Goal: Transaction & Acquisition: Subscribe to service/newsletter

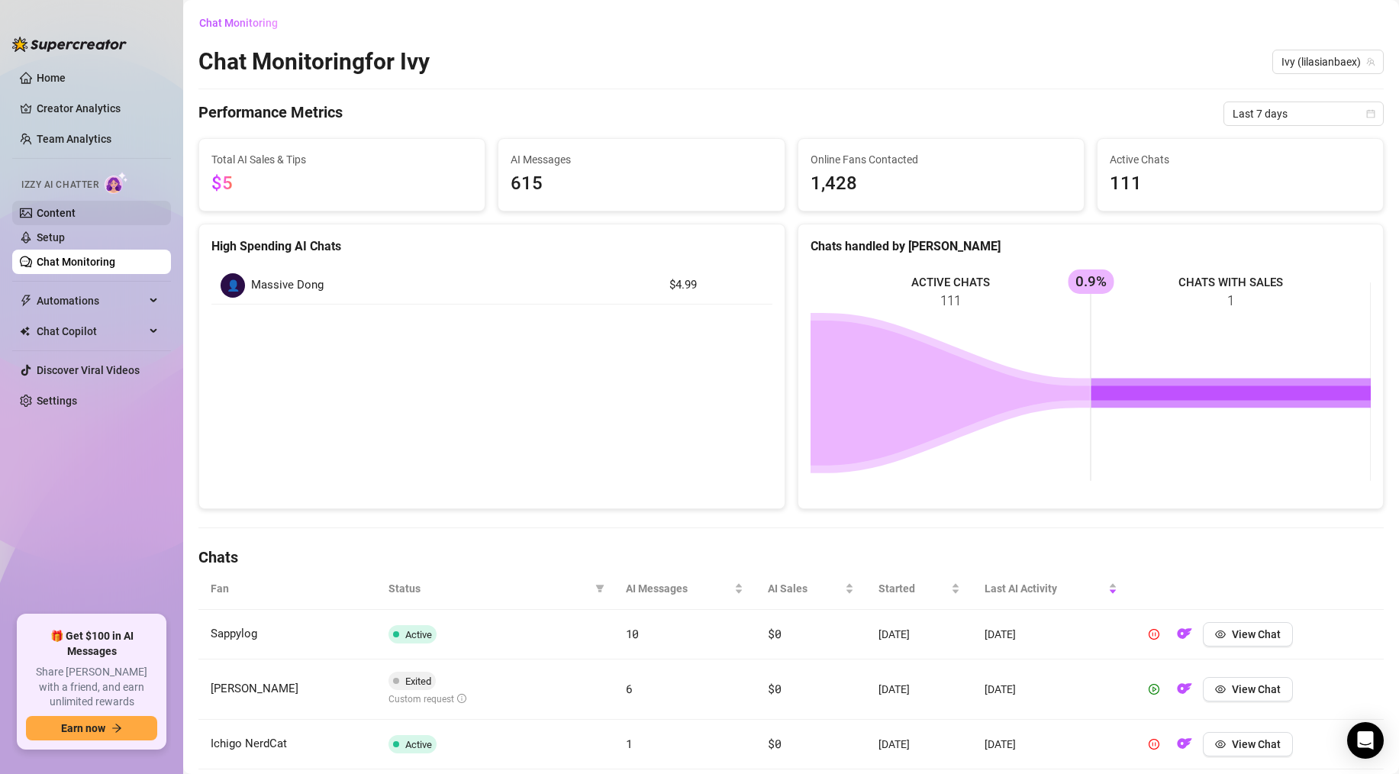
scroll to position [498, 0]
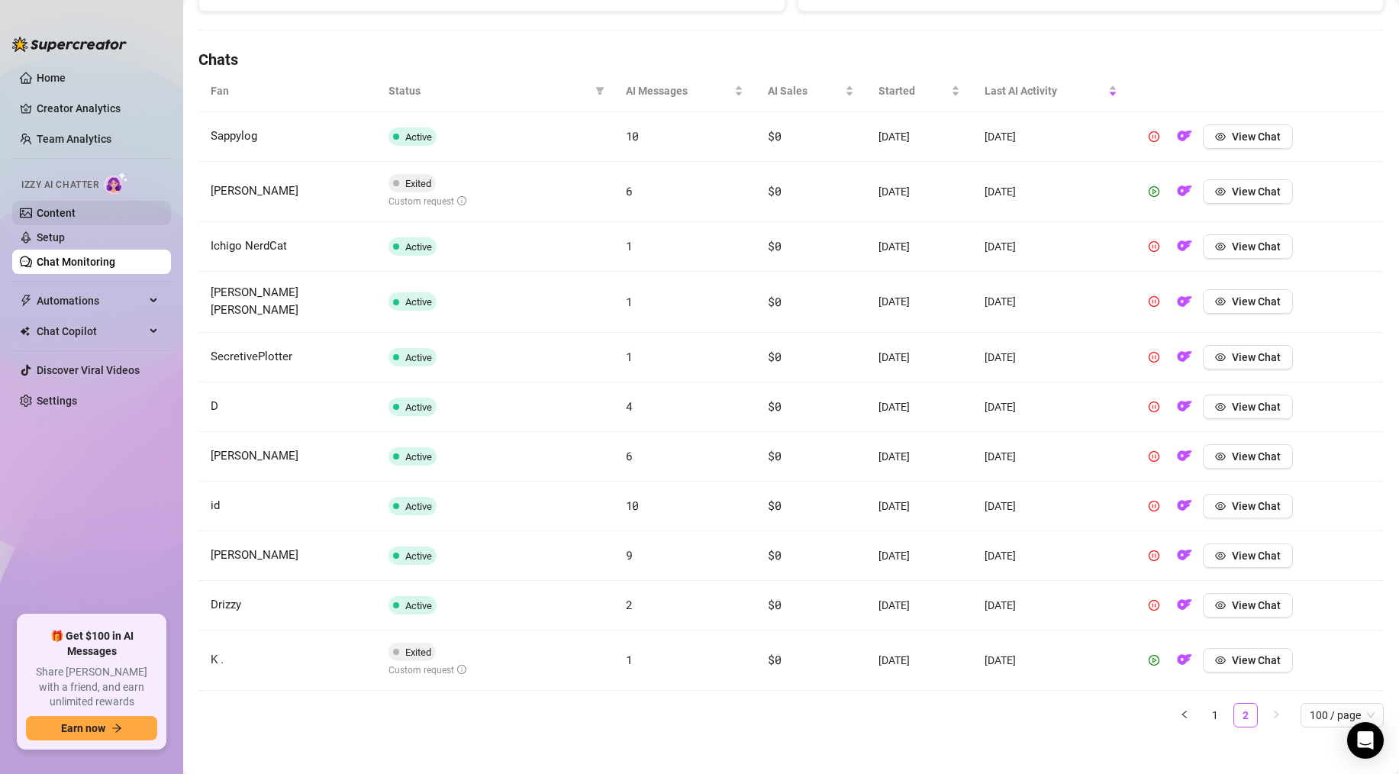
click at [76, 219] on link "Content" at bounding box center [56, 213] width 39 height 12
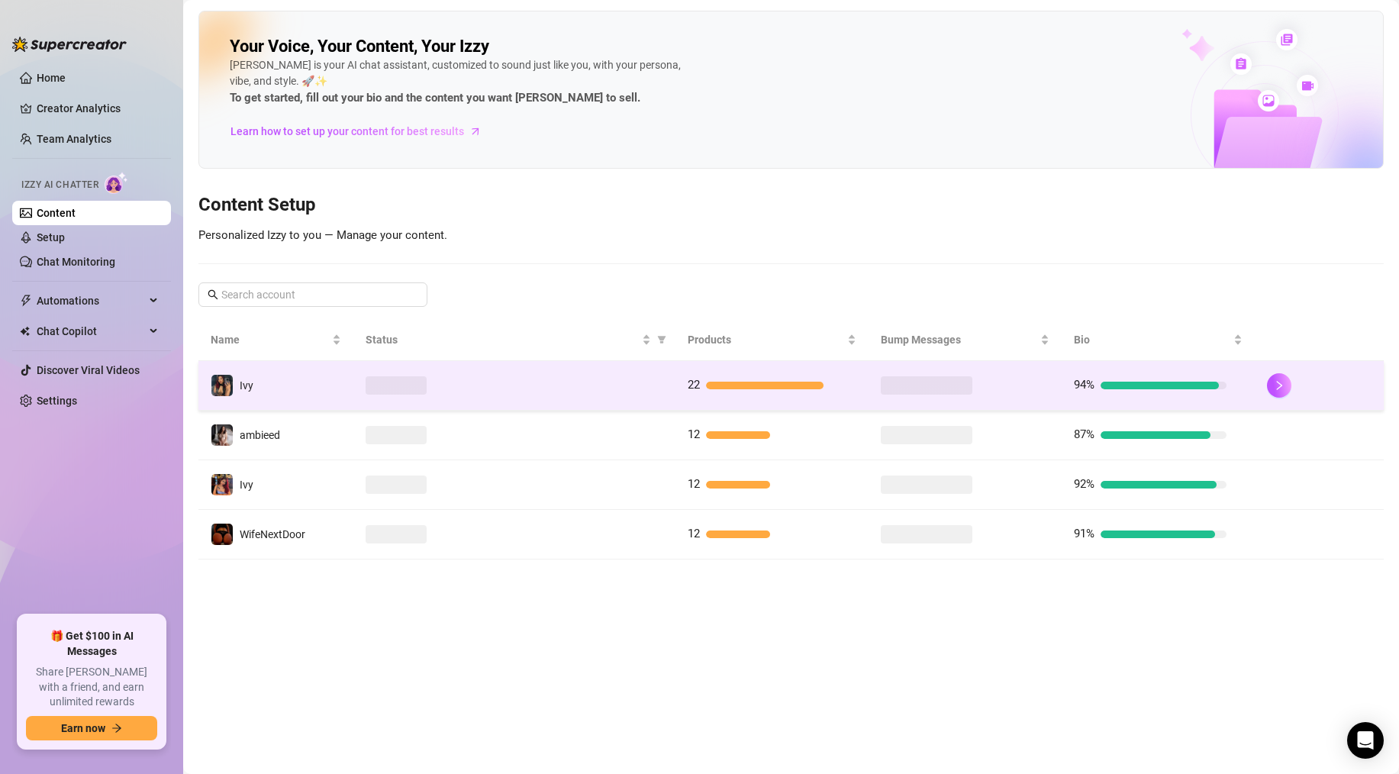
click at [756, 401] on td "22" at bounding box center [771, 386] width 193 height 50
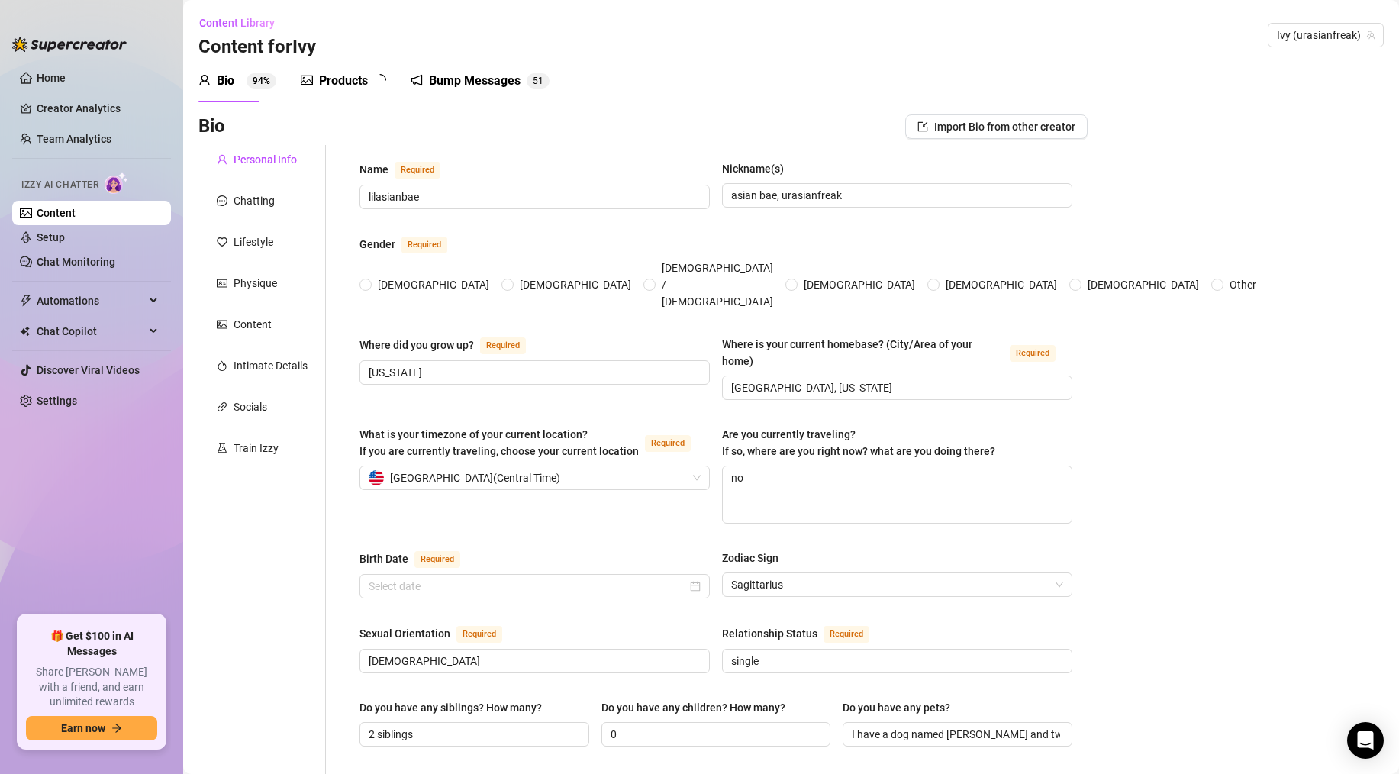
radio input "true"
type input "[DATE]"
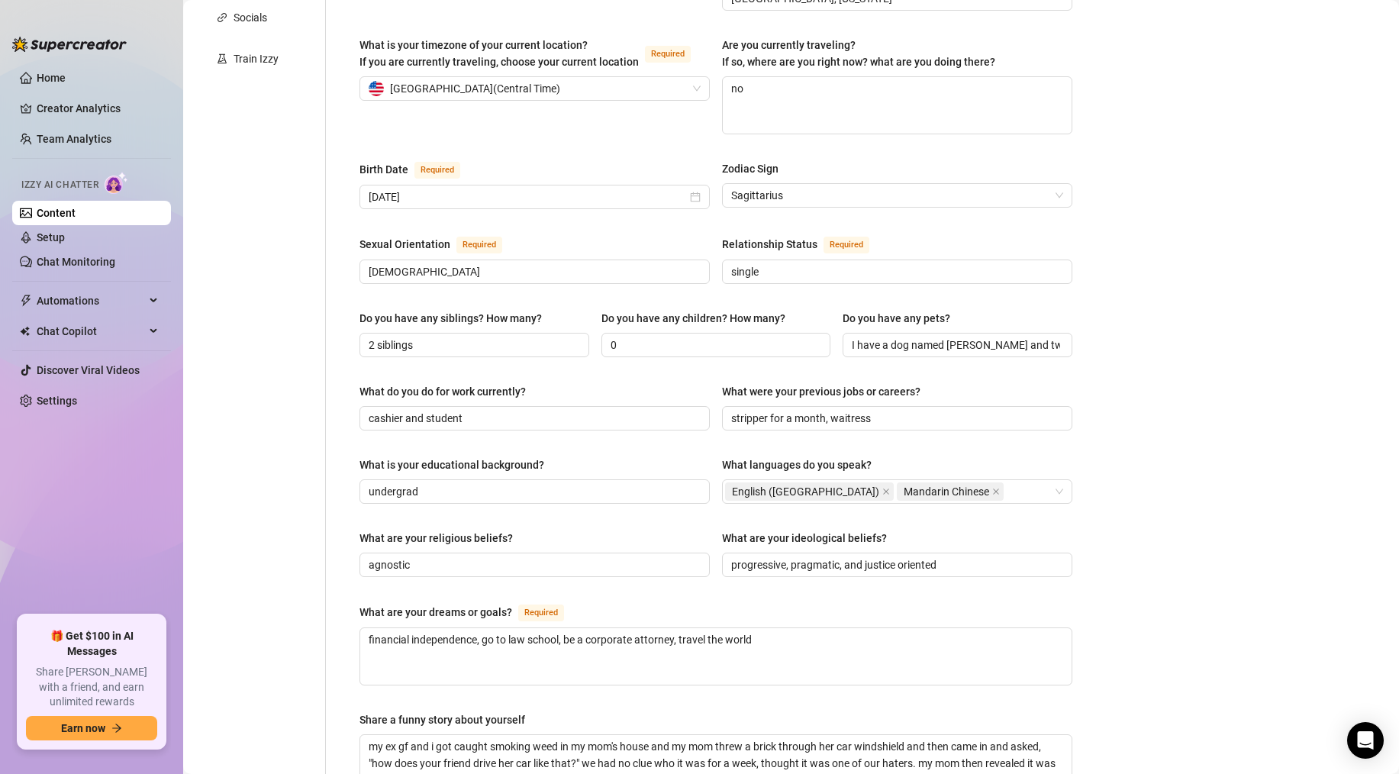
scroll to position [389, 0]
click at [76, 263] on link "Chat Monitoring" at bounding box center [76, 262] width 79 height 12
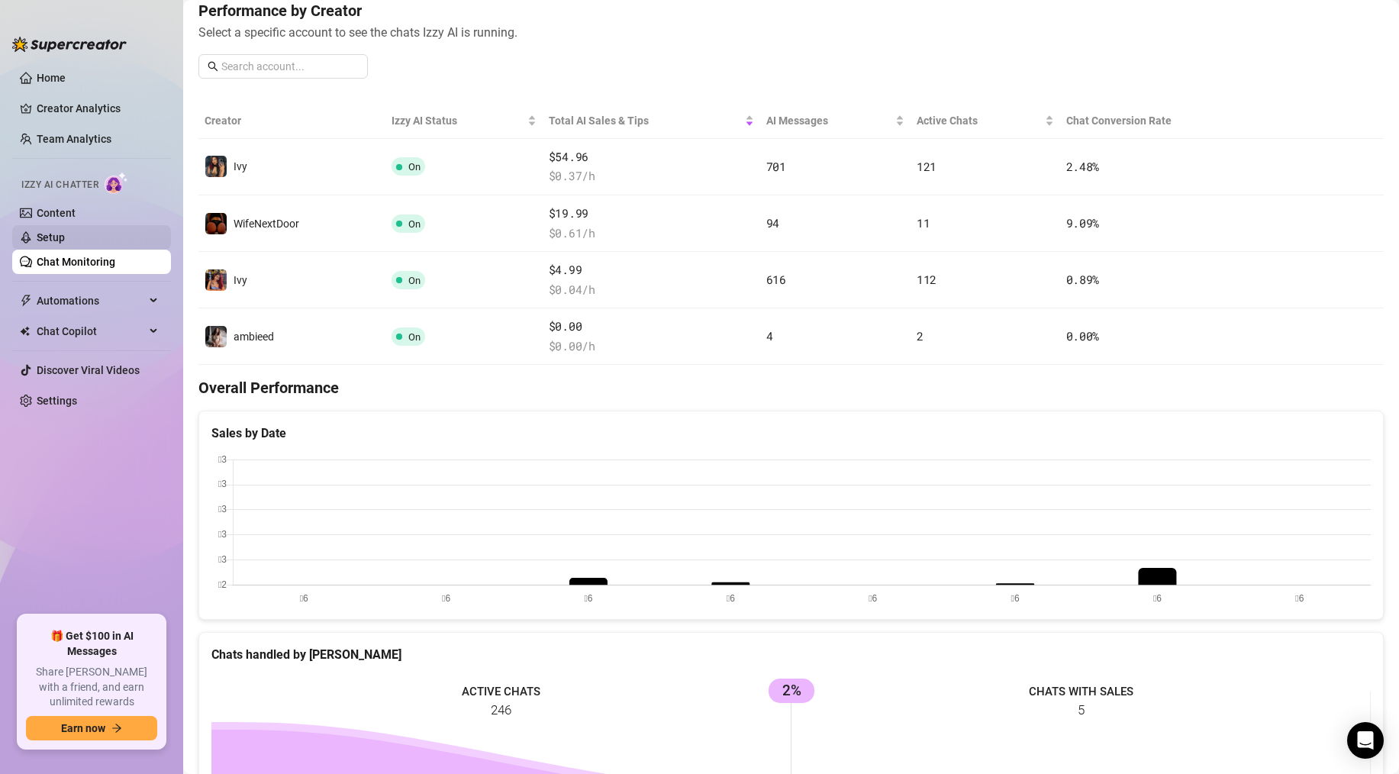
scroll to position [389, 0]
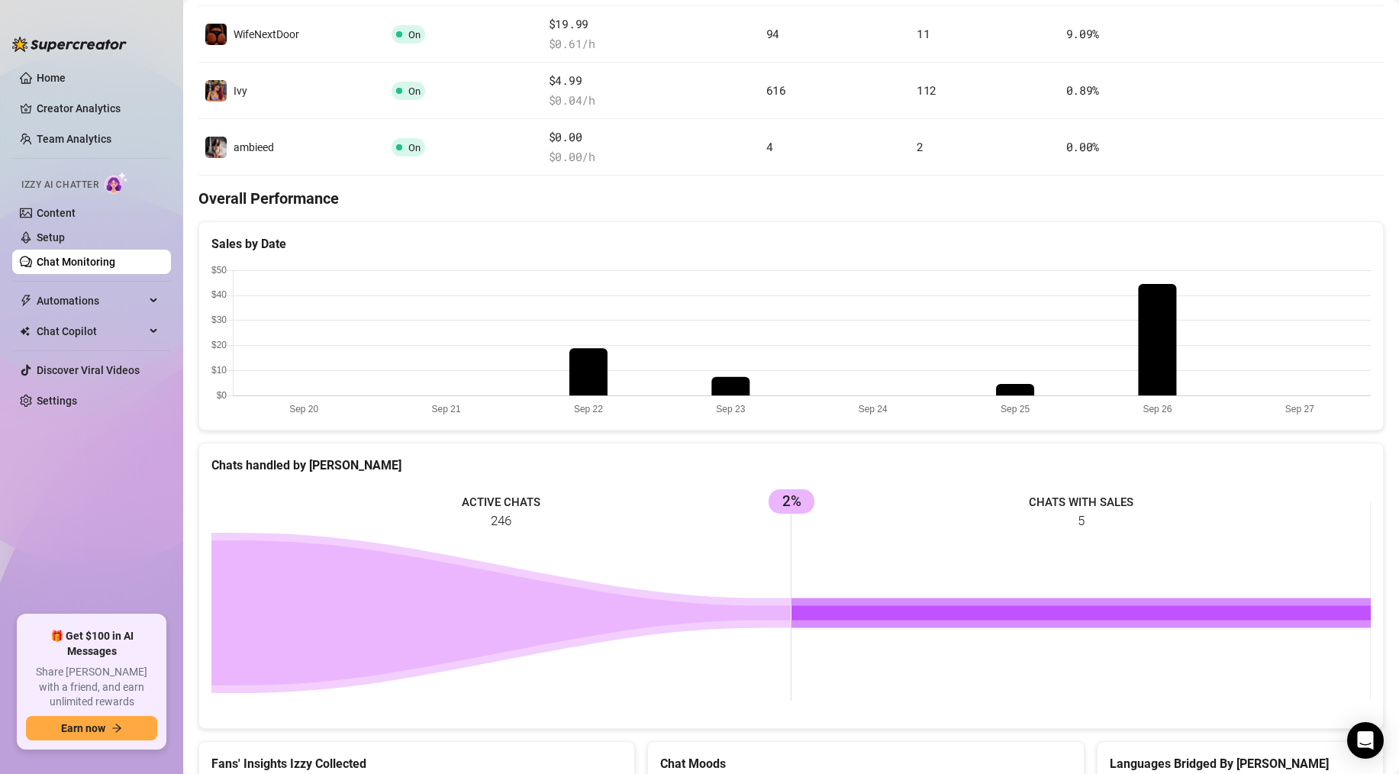
click at [84, 414] on ul "Home Creator Analytics Team Analytics Izzy AI Chatter Content Setup Chat Monito…" at bounding box center [91, 334] width 159 height 549
click at [77, 397] on link "Settings" at bounding box center [57, 401] width 40 height 12
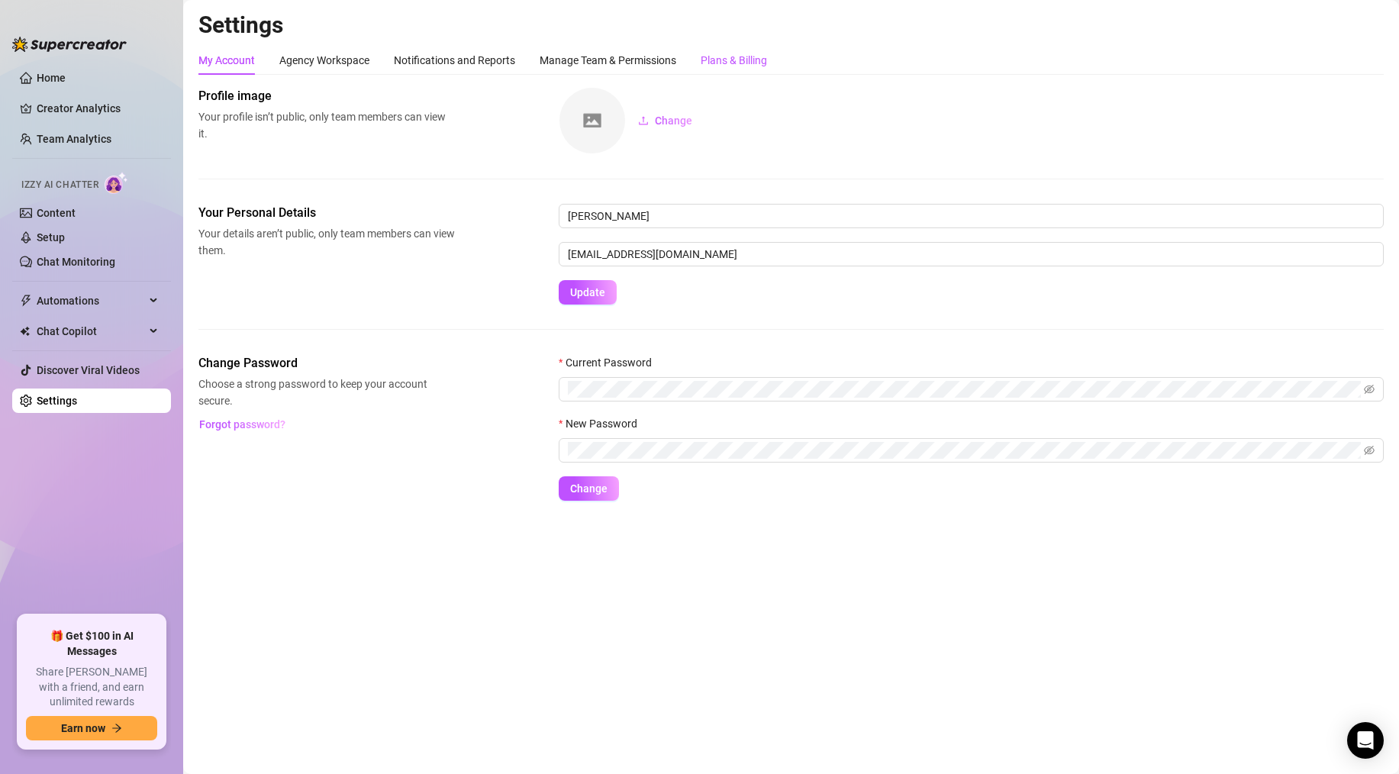
click at [749, 68] on div "Plans & Billing" at bounding box center [734, 60] width 66 height 17
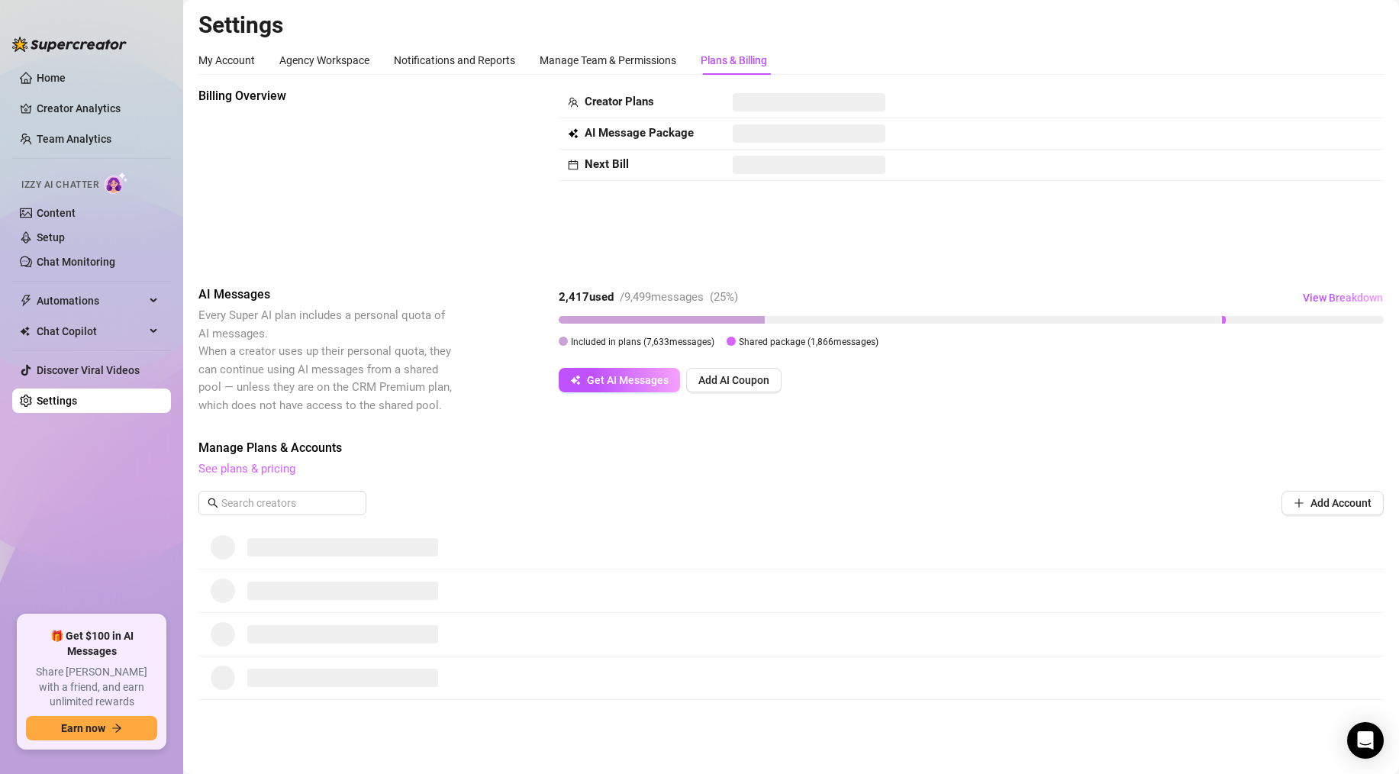
click at [259, 466] on link "See plans & pricing" at bounding box center [246, 469] width 97 height 14
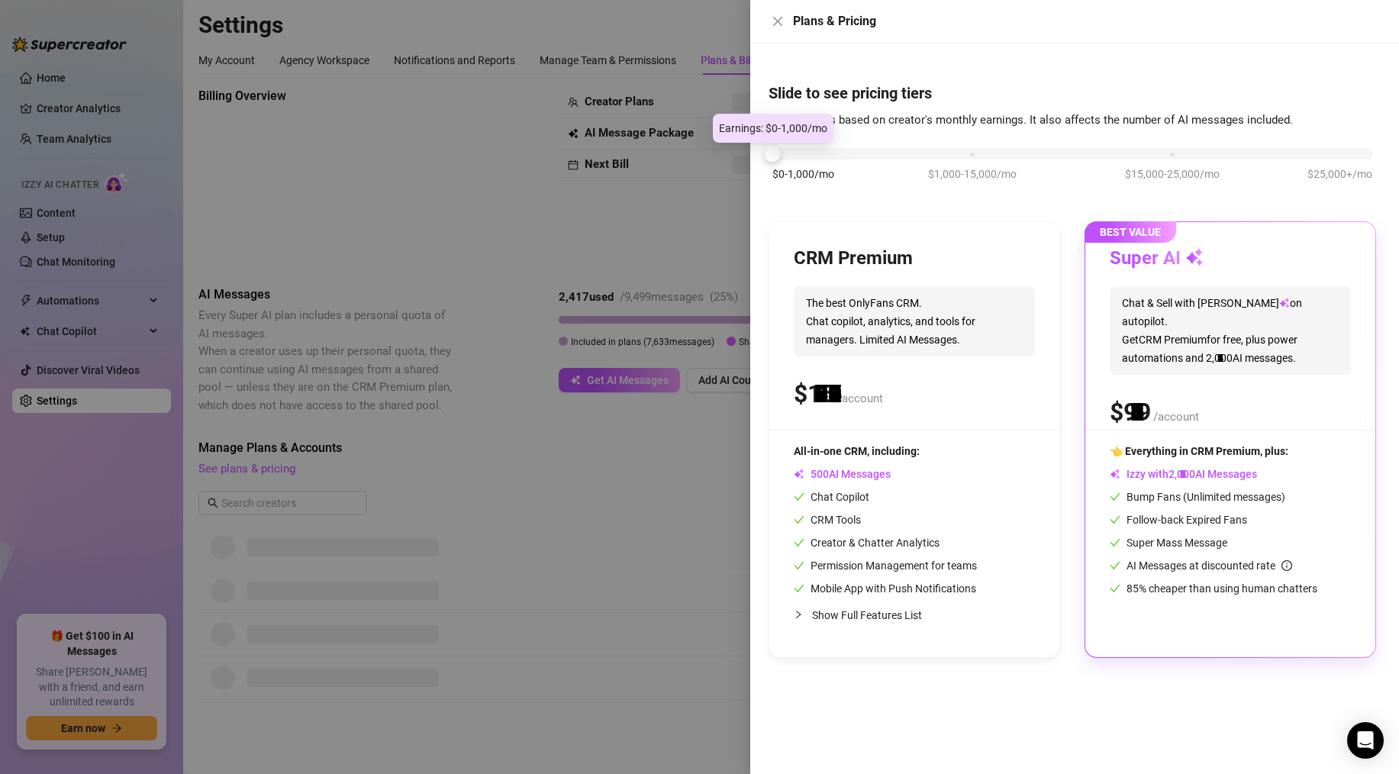
click at [802, 154] on div "$0-1,000/mo $1,000-15,000/mo $15,000-25,000/mo $25,000+/mo" at bounding box center [1072, 149] width 600 height 9
click at [972, 160] on div "$0-1,000/mo $1,000-15,000/mo $15,000-25,000/mo $25,000+/mo" at bounding box center [1073, 172] width 608 height 86
click at [971, 154] on div "$0-1,000/mo $1,000-15,000/mo $15,000-25,000/mo $25,000+/mo" at bounding box center [1072, 149] width 600 height 9
click at [1171, 154] on div "$0-1,000/mo $1,000-15,000/mo $15,000-25,000/mo $25,000+/mo" at bounding box center [1072, 149] width 600 height 9
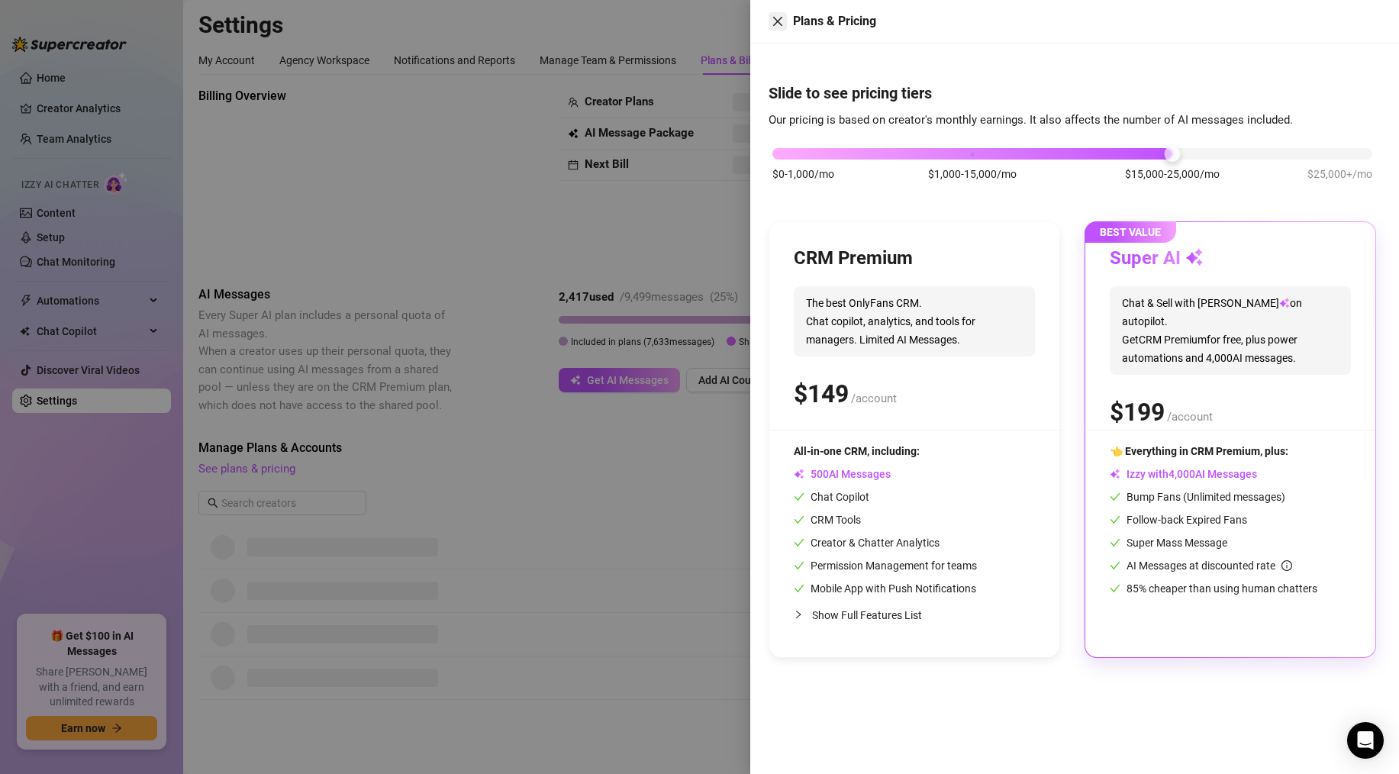
click at [773, 26] on icon "close" at bounding box center [778, 21] width 12 height 12
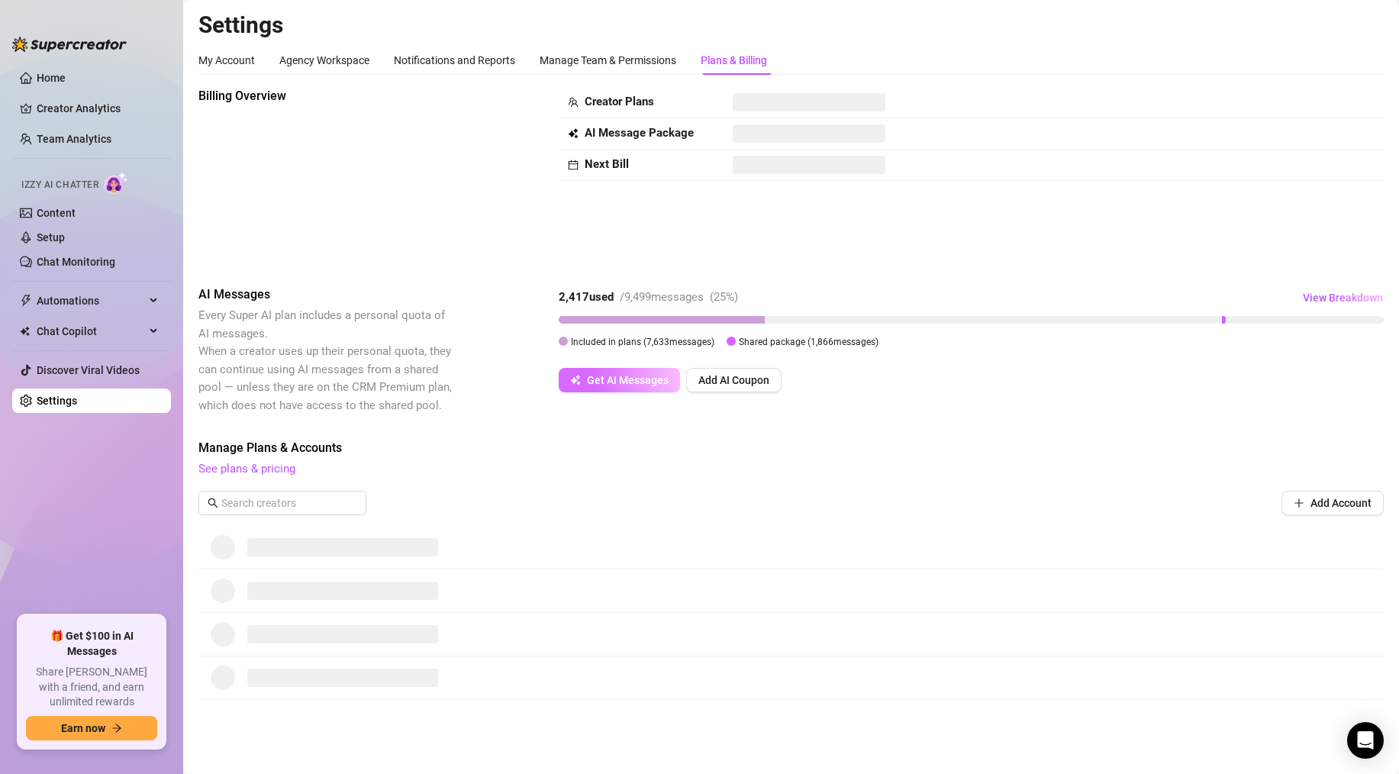
click at [656, 379] on span "Get AI Messages" at bounding box center [628, 380] width 82 height 12
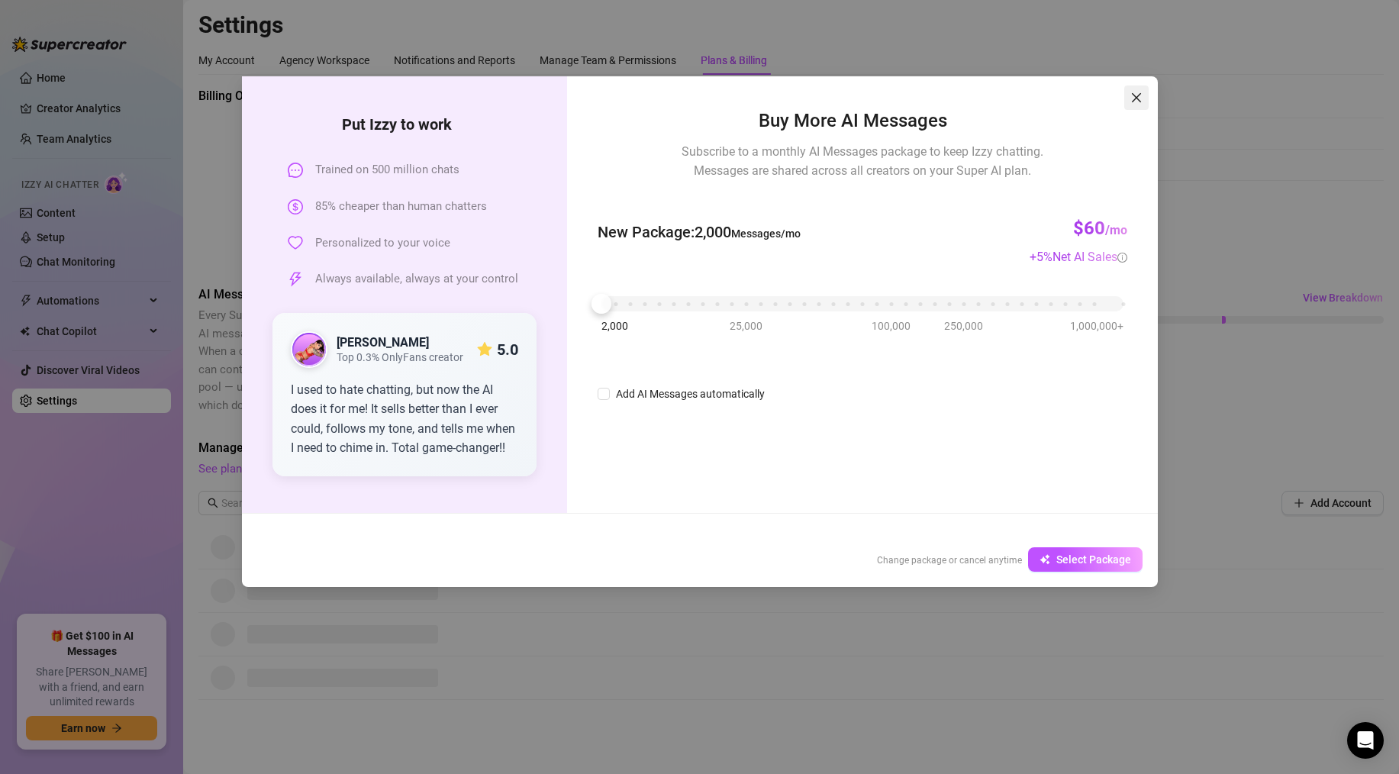
click at [1126, 105] on button "Close" at bounding box center [1136, 97] width 24 height 24
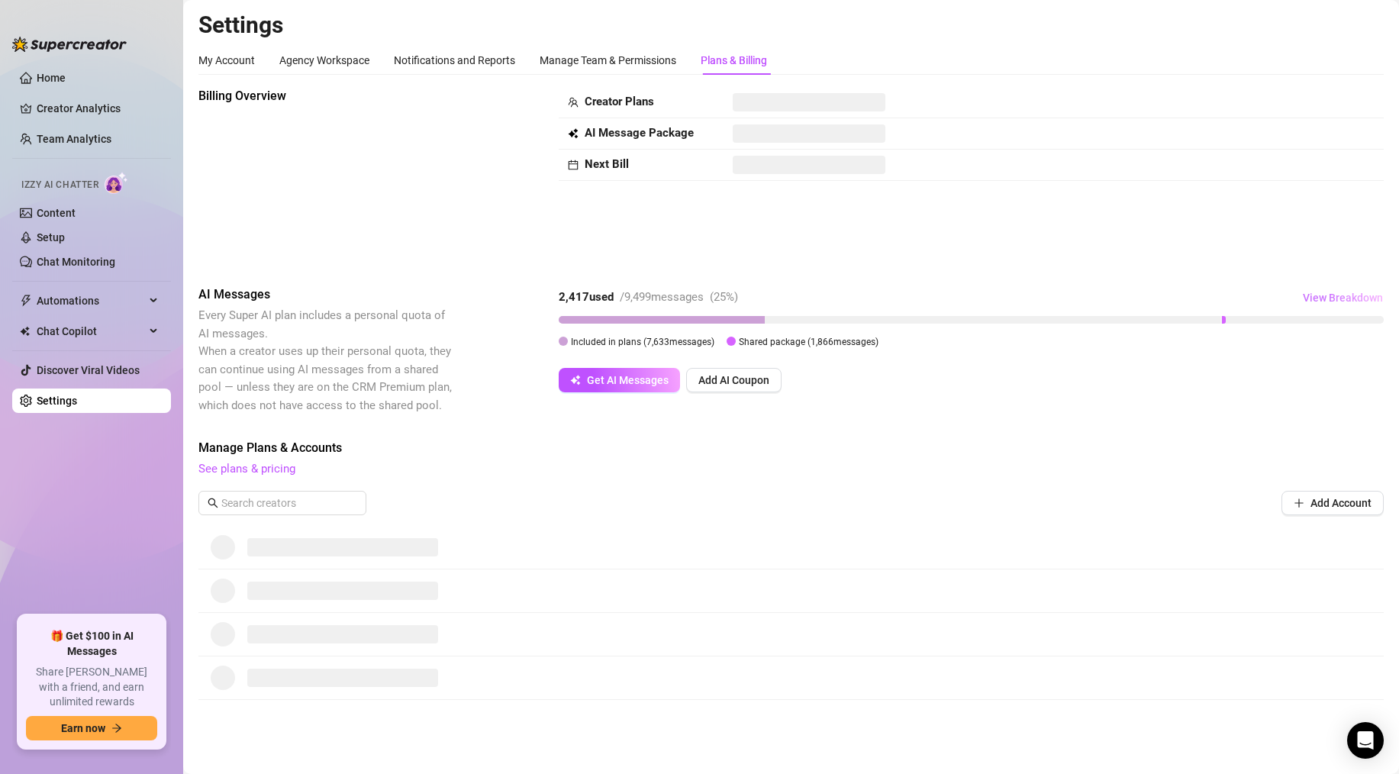
click at [1346, 298] on span "View Breakdown" at bounding box center [1343, 298] width 80 height 12
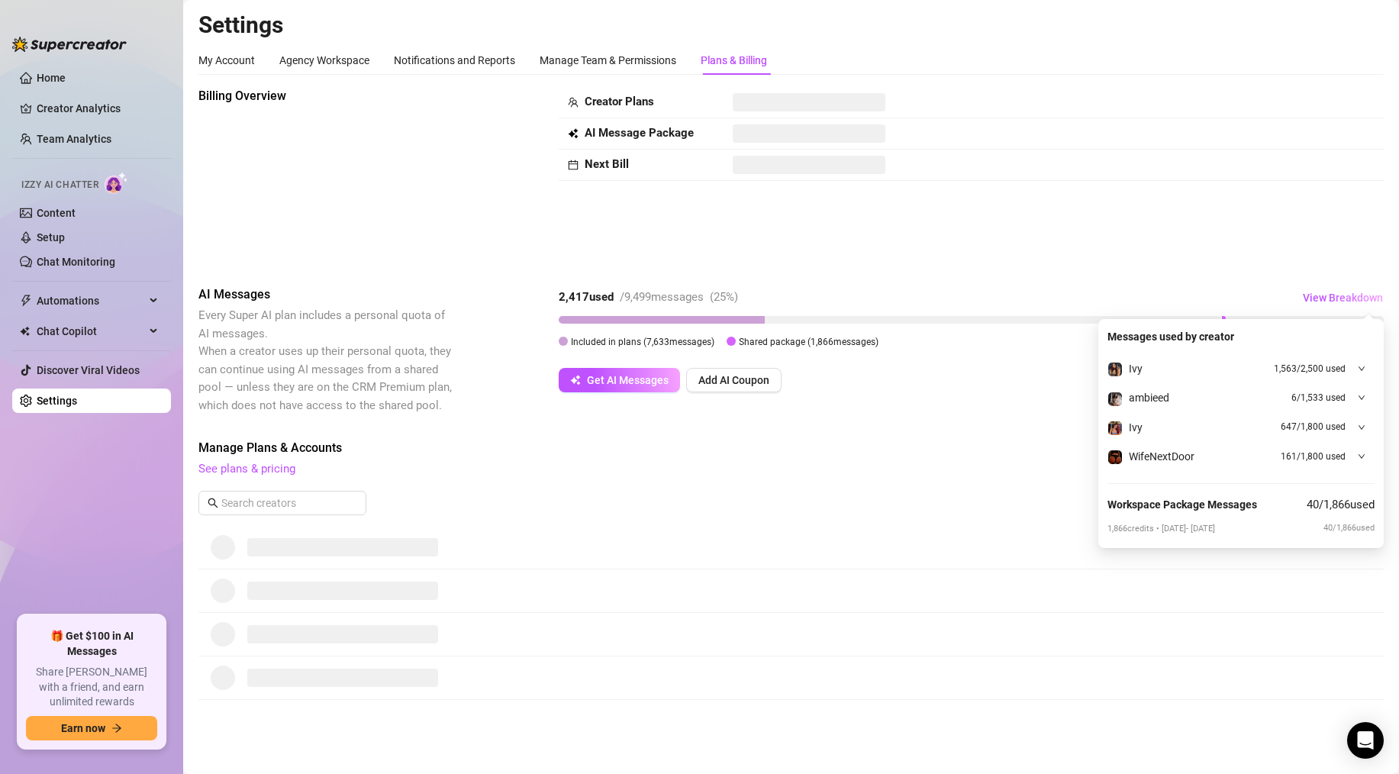
click at [1068, 237] on div "Billing Overview Creator Plans AI Message Package Next Bill" at bounding box center [790, 174] width 1185 height 174
